Goal: Information Seeking & Learning: Find specific fact

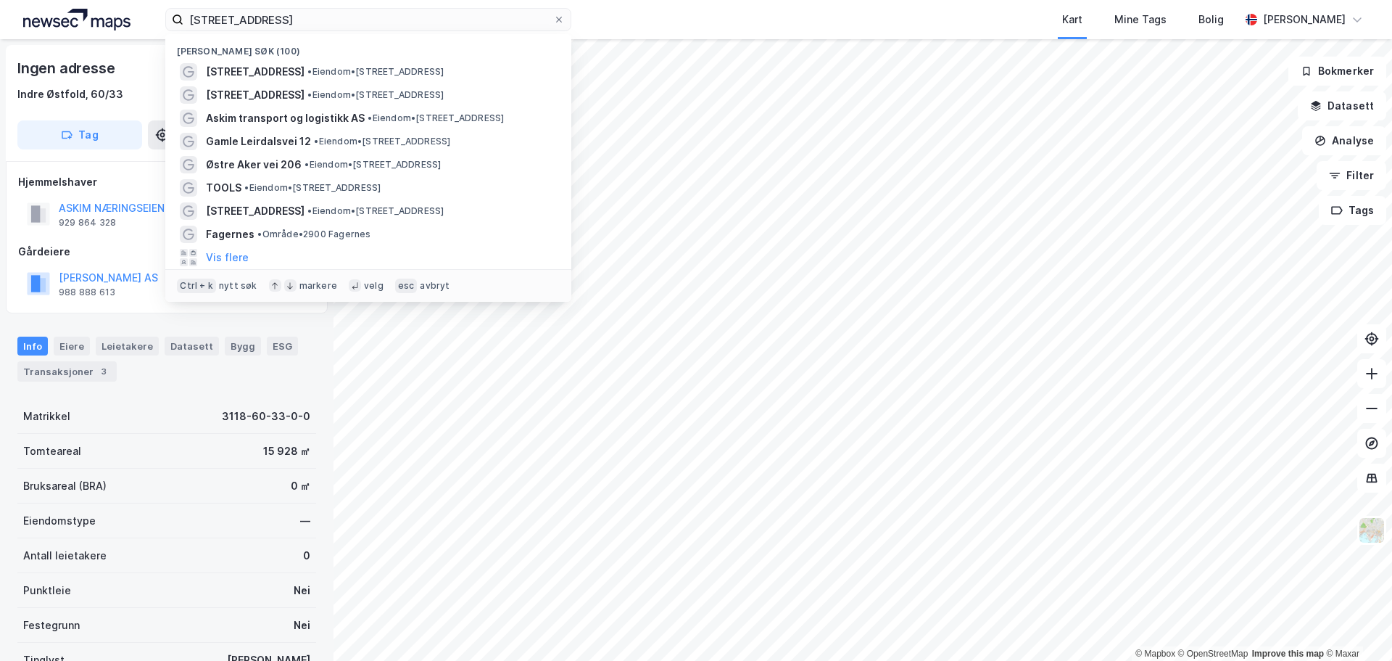
click at [299, 20] on input "[STREET_ADDRESS]" at bounding box center [368, 20] width 370 height 22
type input "[PERSON_NAME]"
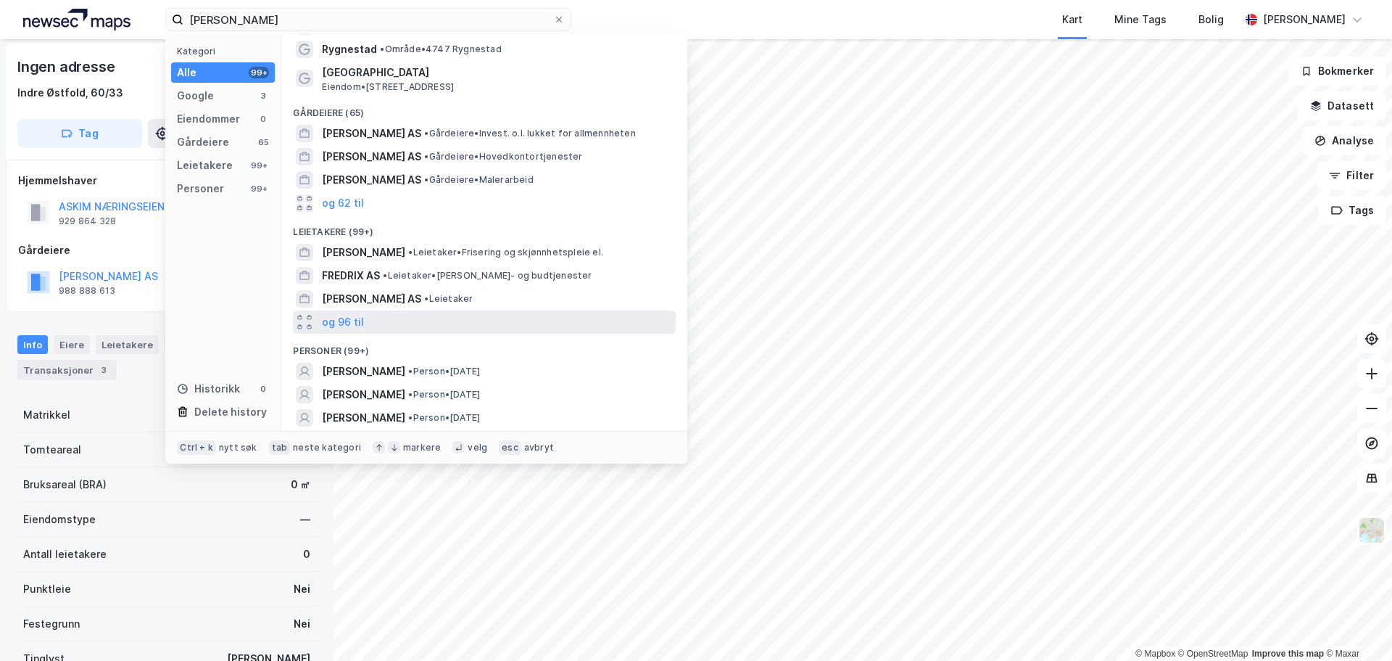
scroll to position [67, 0]
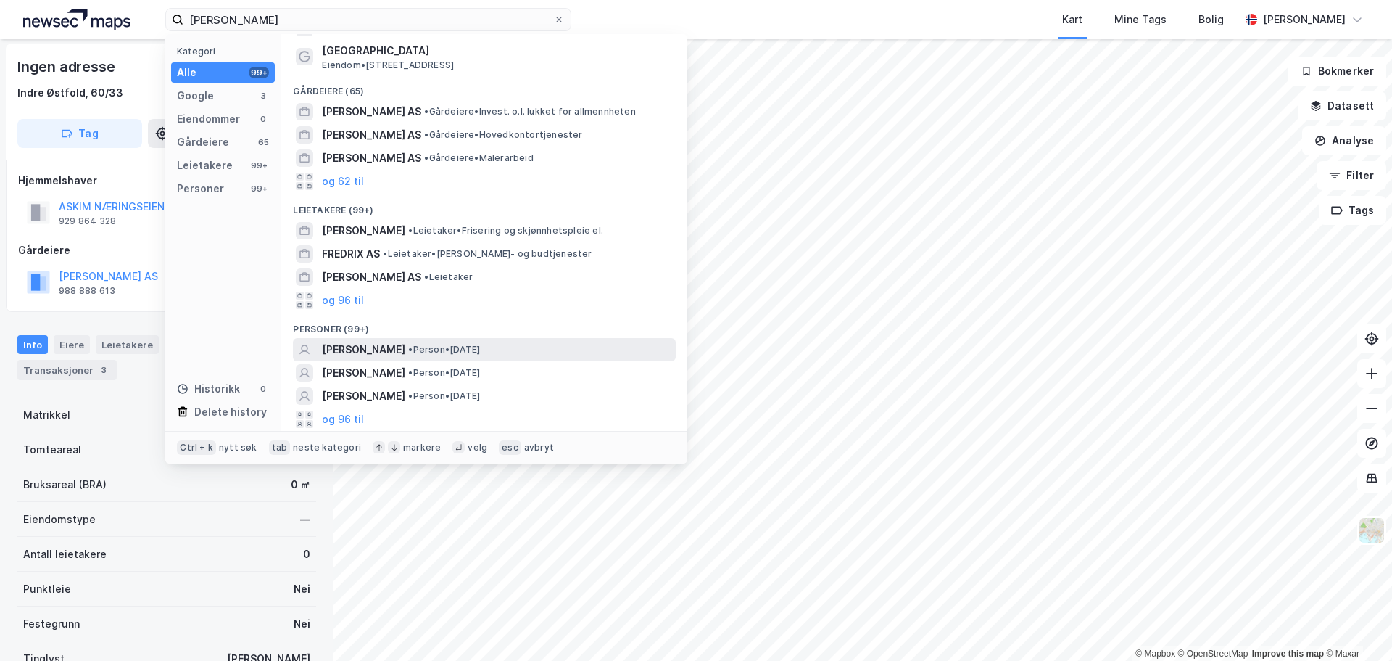
click at [480, 344] on span "• Person • [DATE]" at bounding box center [444, 350] width 72 height 12
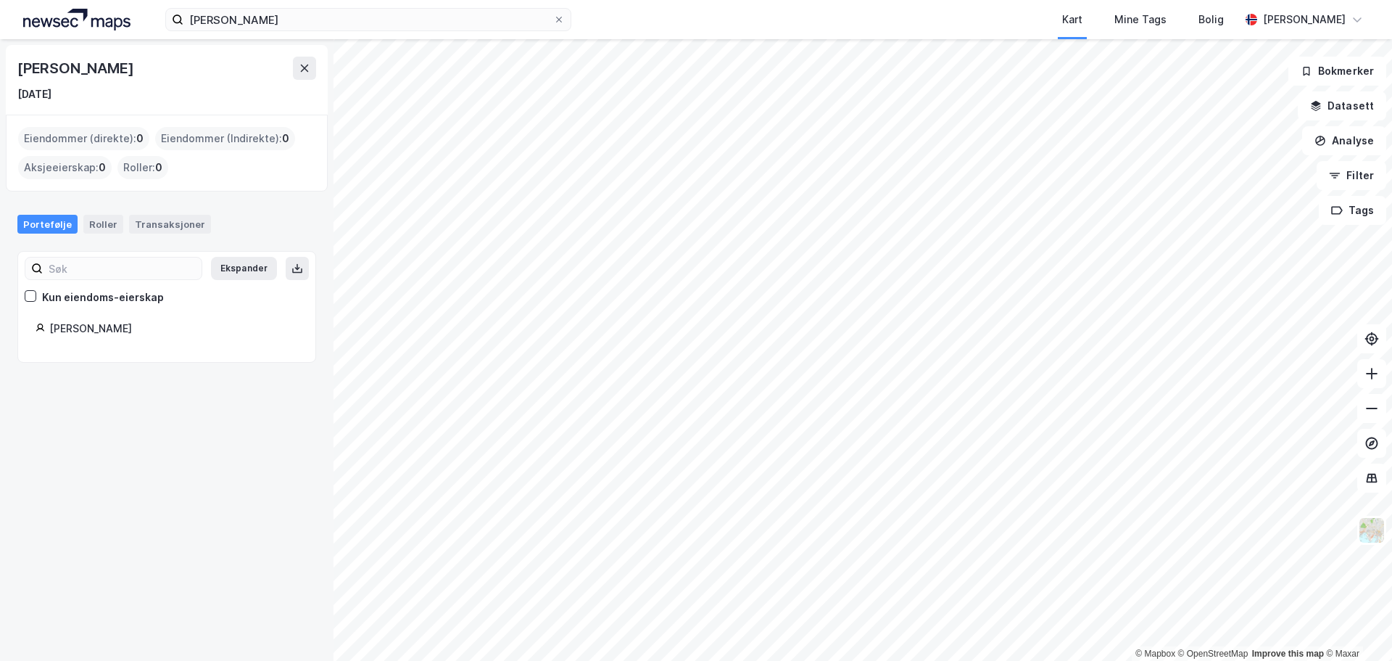
click at [101, 325] on div "[PERSON_NAME]" at bounding box center [173, 328] width 249 height 17
